Goal: Task Accomplishment & Management: Manage account settings

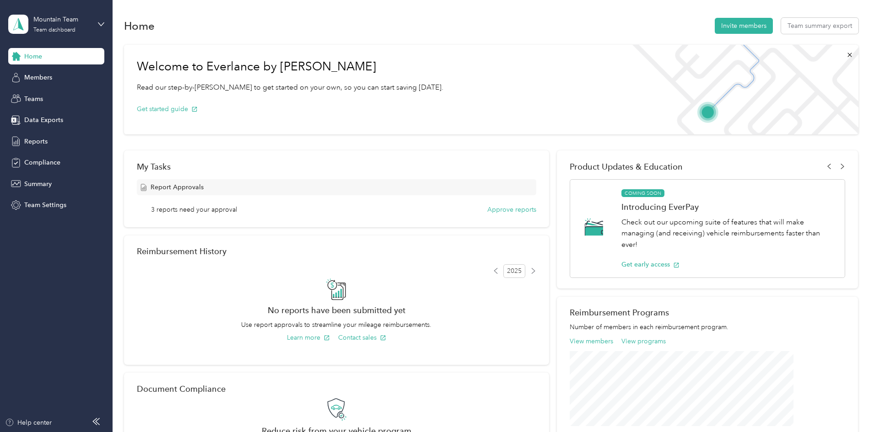
click at [494, 203] on div "Report Approvals 3 reports need your approval Approve reports" at bounding box center [336, 196] width 399 height 35
click at [499, 210] on button "Approve reports" at bounding box center [511, 210] width 49 height 10
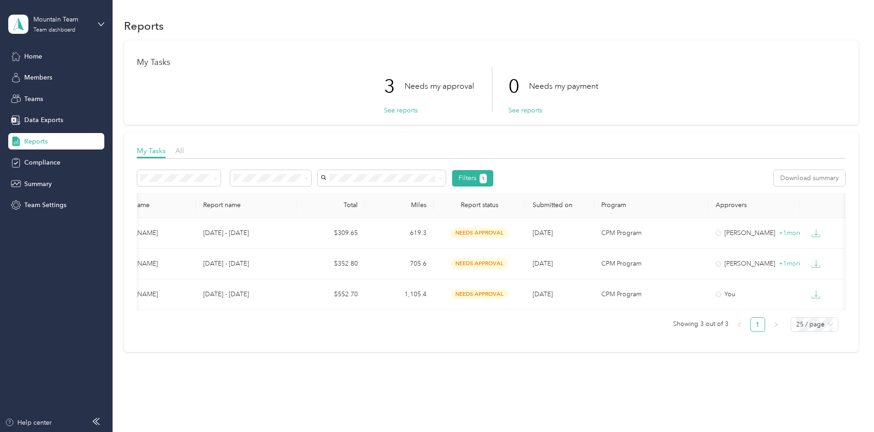
scroll to position [0, 176]
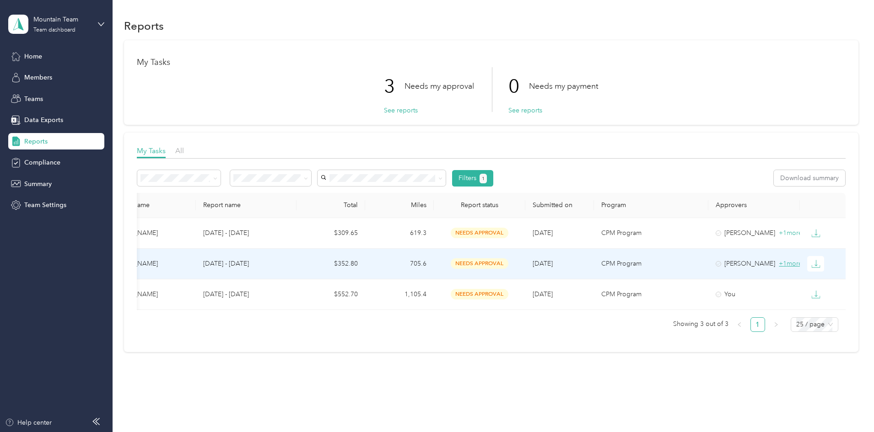
click at [778, 260] on span "+ 1 more" at bounding box center [789, 264] width 23 height 8
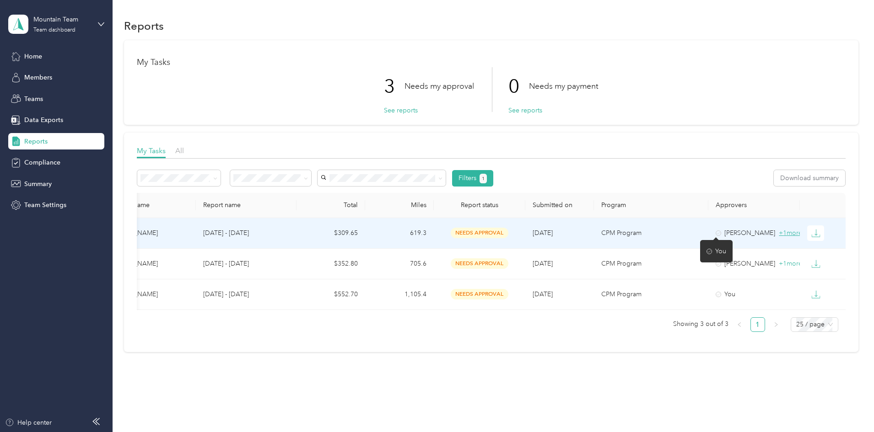
click at [778, 233] on span "+ 1 more" at bounding box center [789, 233] width 23 height 8
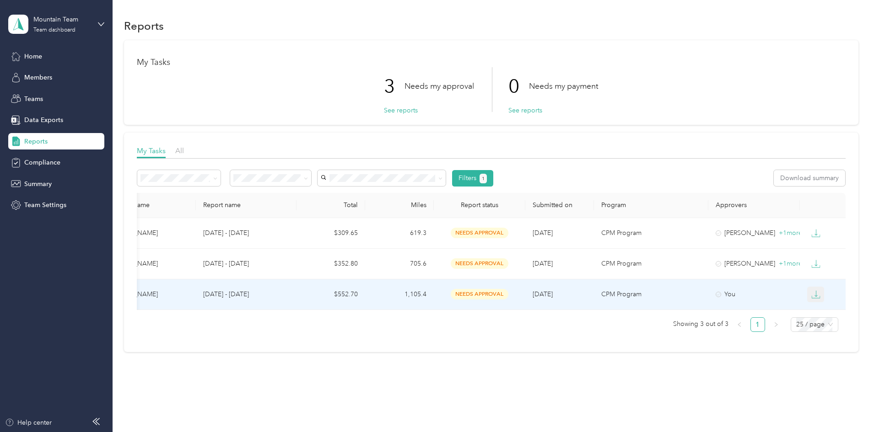
click at [811, 290] on icon "button" at bounding box center [815, 294] width 9 height 9
click at [755, 310] on div "PDF" at bounding box center [759, 311] width 19 height 10
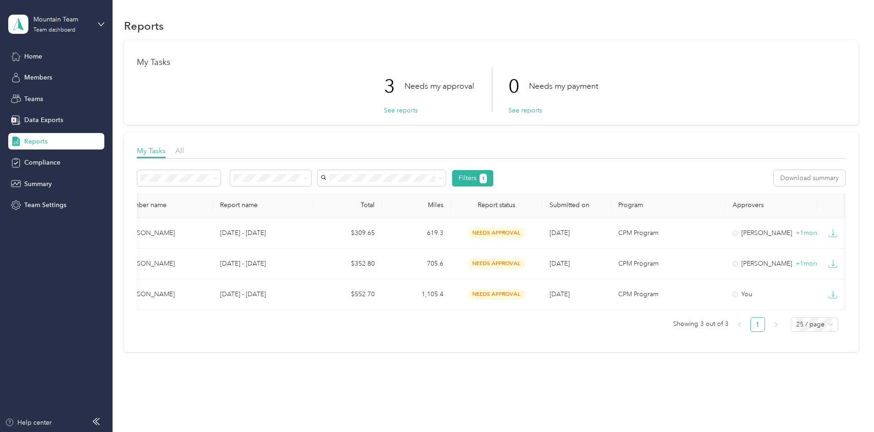
scroll to position [0, 0]
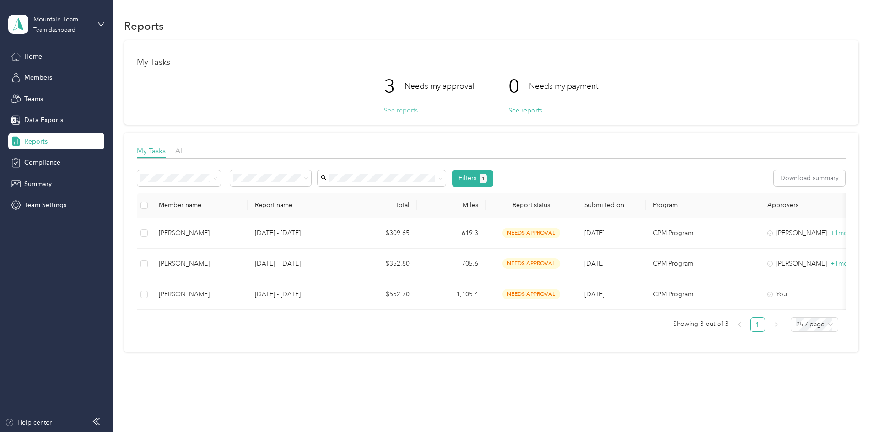
click at [393, 107] on button "See reports" at bounding box center [401, 111] width 34 height 10
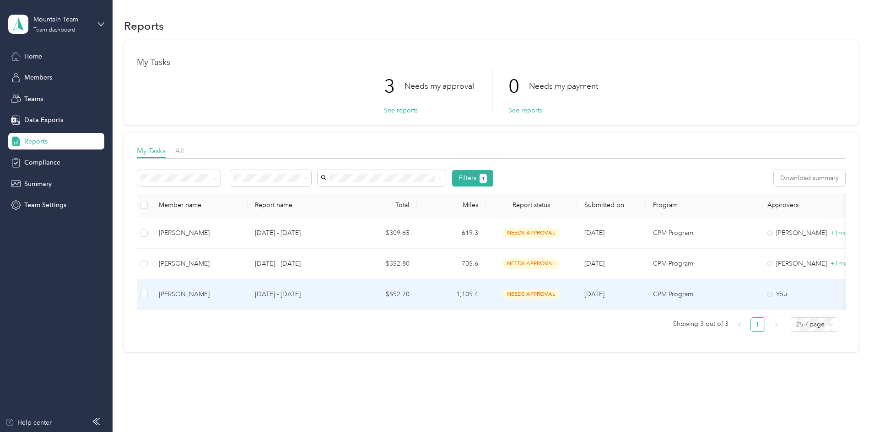
click at [411, 294] on td "$552.70" at bounding box center [382, 294] width 69 height 31
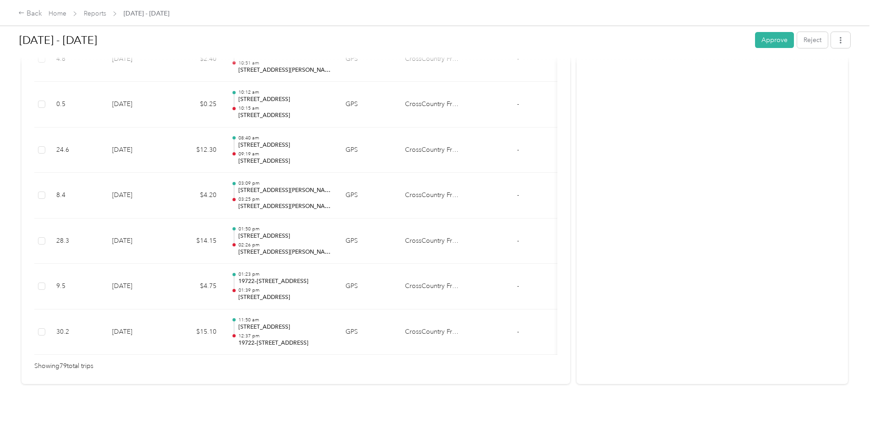
scroll to position [3584, 0]
drag, startPoint x: 385, startPoint y: 341, endPoint x: 449, endPoint y: 346, distance: 64.2
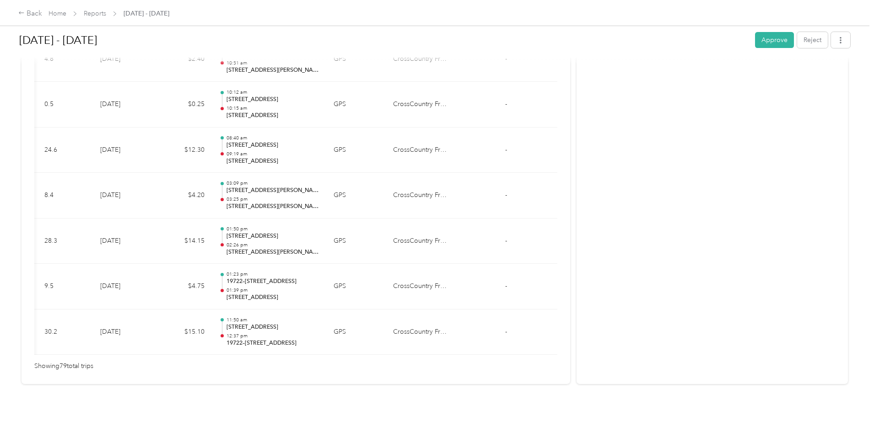
scroll to position [0, 110]
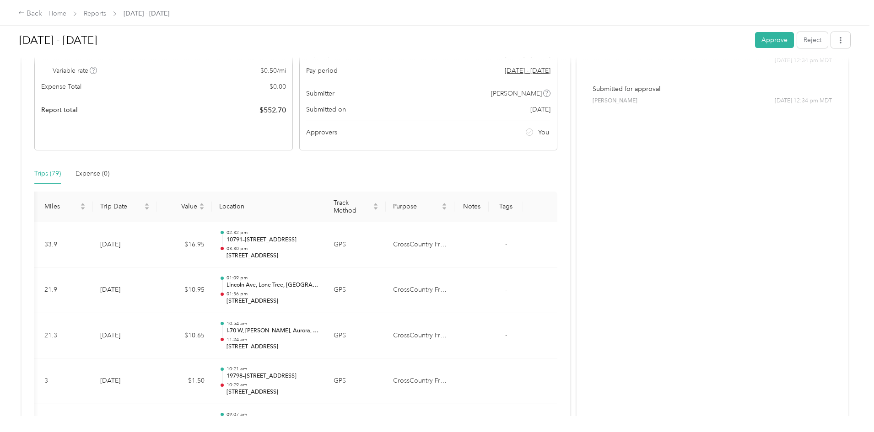
scroll to position [0, 0]
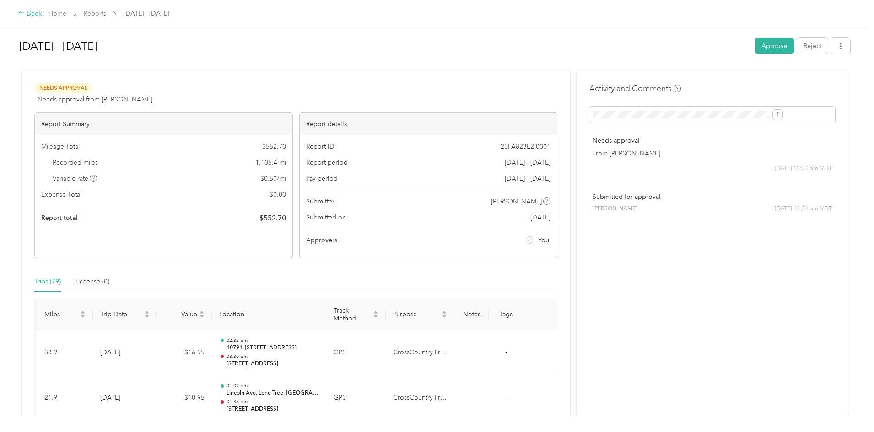
click at [42, 13] on div "Back" at bounding box center [30, 13] width 24 height 11
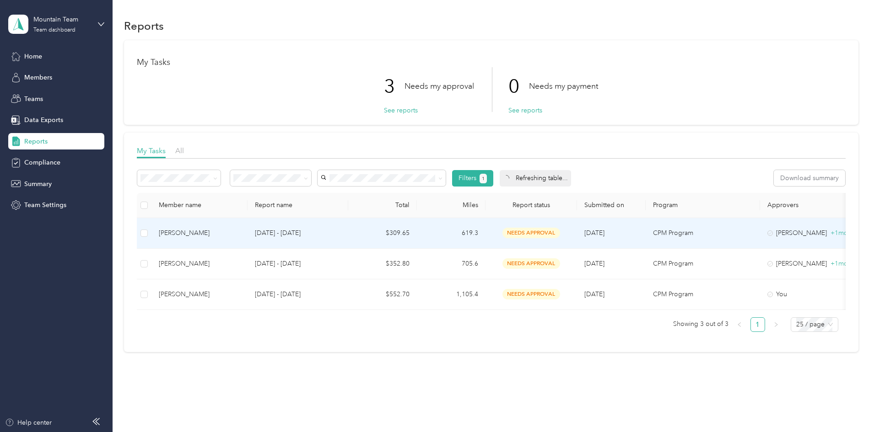
click at [240, 236] on div "[PERSON_NAME]" at bounding box center [199, 233] width 81 height 10
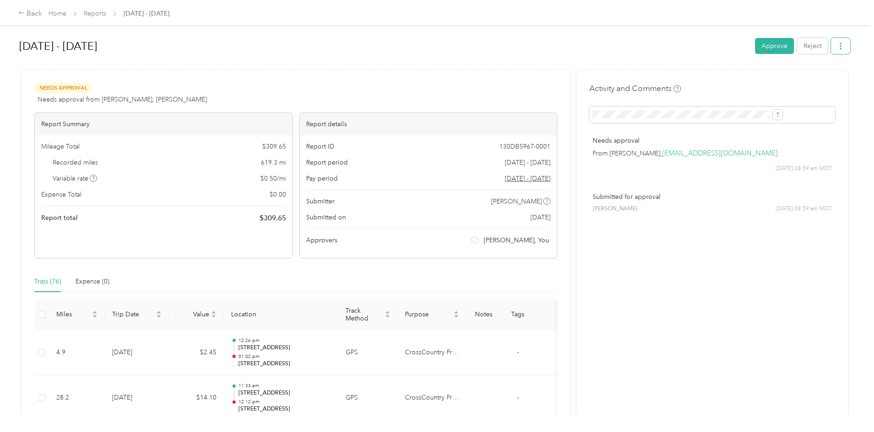
click at [837, 47] on icon "button" at bounding box center [840, 46] width 6 height 6
click at [836, 83] on div "Back Home Reports [DATE] - [DATE] [DATE] - [DATE] Approve Reject Needs Approval…" at bounding box center [434, 216] width 869 height 432
click at [42, 15] on div "Back" at bounding box center [30, 13] width 24 height 11
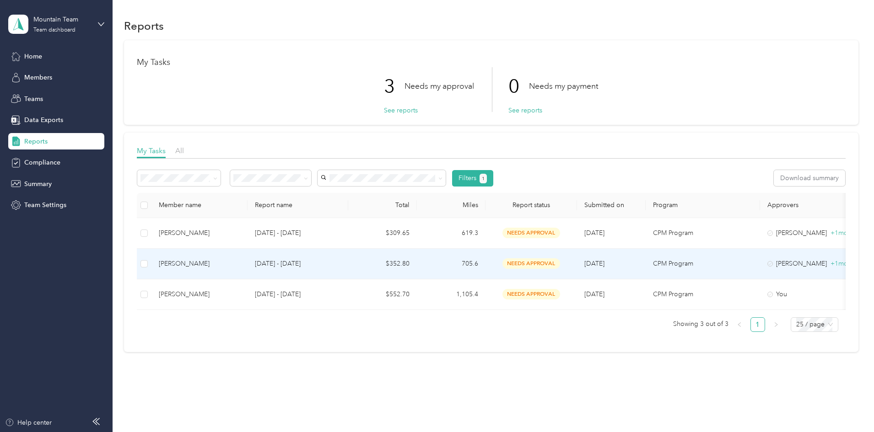
click at [417, 266] on td "$352.80" at bounding box center [382, 264] width 69 height 31
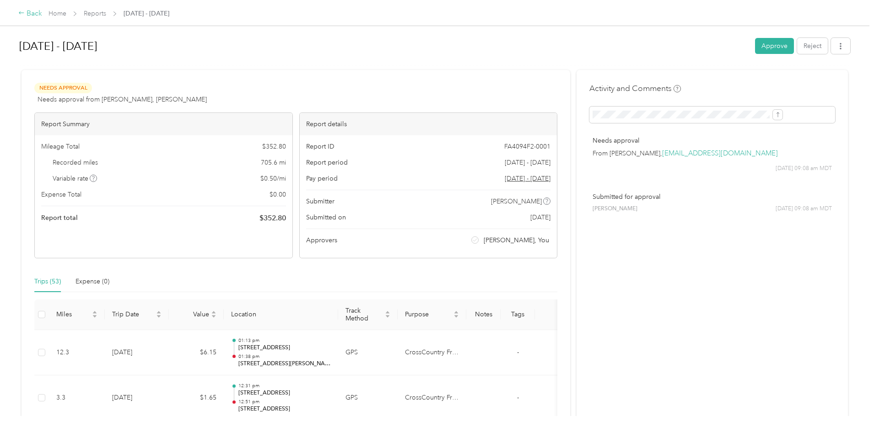
click at [42, 14] on div "Back" at bounding box center [30, 13] width 24 height 11
